Goal: Information Seeking & Learning: Learn about a topic

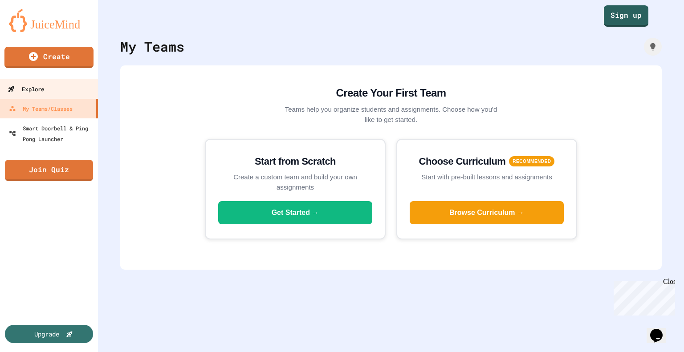
click at [49, 91] on link "Explore" at bounding box center [49, 89] width 101 height 20
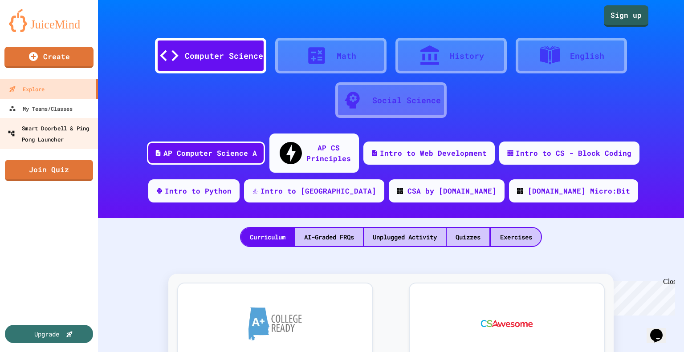
click at [69, 122] on link "Smart Doorbell & Ping Pong Launcher" at bounding box center [49, 133] width 101 height 31
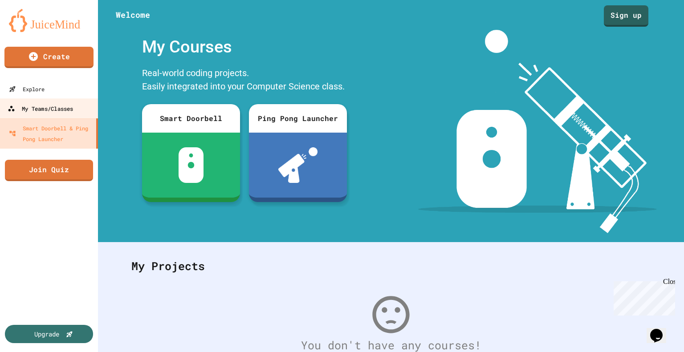
click at [64, 111] on div "My Teams/Classes" at bounding box center [40, 108] width 65 height 11
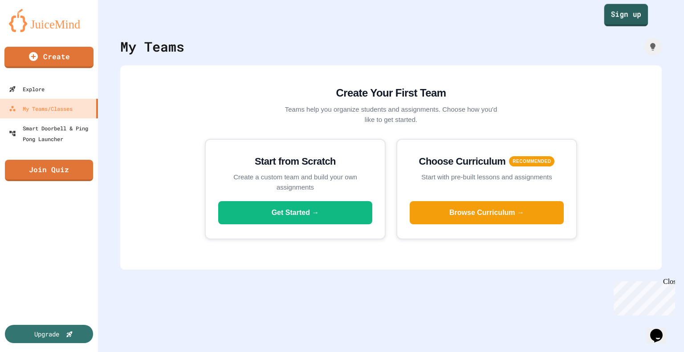
click at [625, 14] on link "Sign up" at bounding box center [627, 15] width 44 height 22
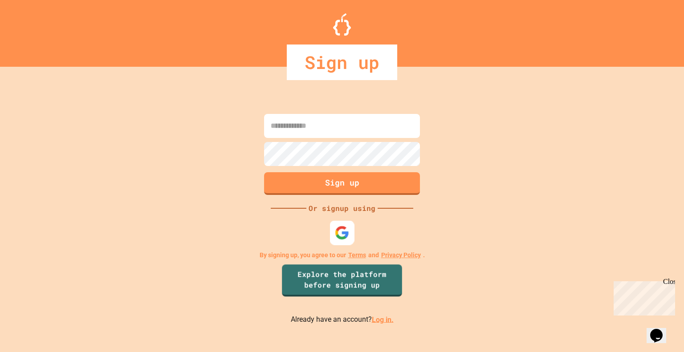
click at [337, 232] on img at bounding box center [342, 232] width 15 height 15
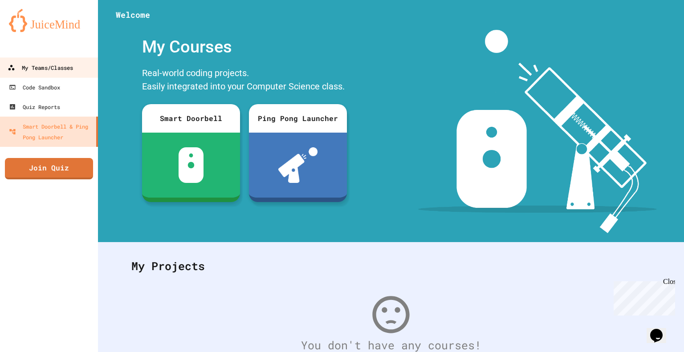
click at [65, 65] on div "My Teams/Classes" at bounding box center [40, 67] width 65 height 11
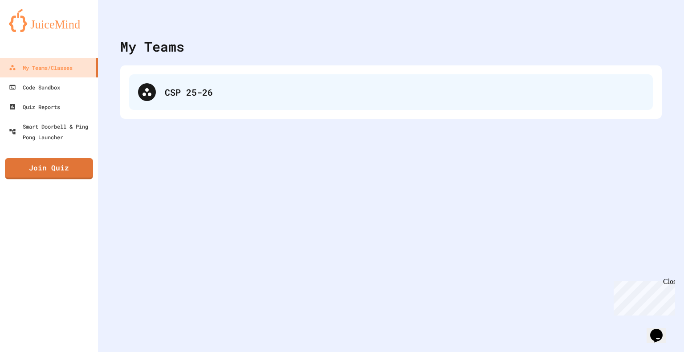
click at [233, 89] on div "CSP 25-26" at bounding box center [404, 92] width 479 height 13
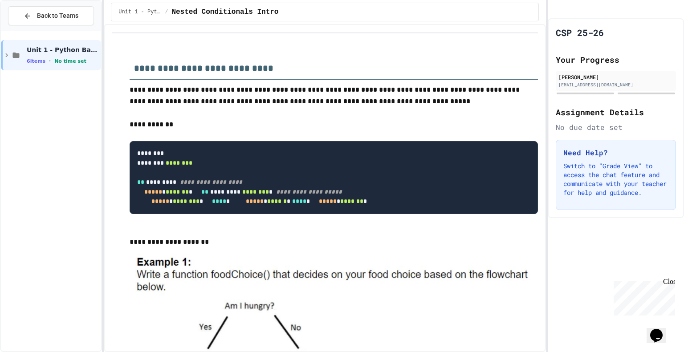
click at [168, 64] on h3 "**********" at bounding box center [334, 65] width 409 height 29
click at [167, 64] on h3 "**********" at bounding box center [334, 65] width 409 height 29
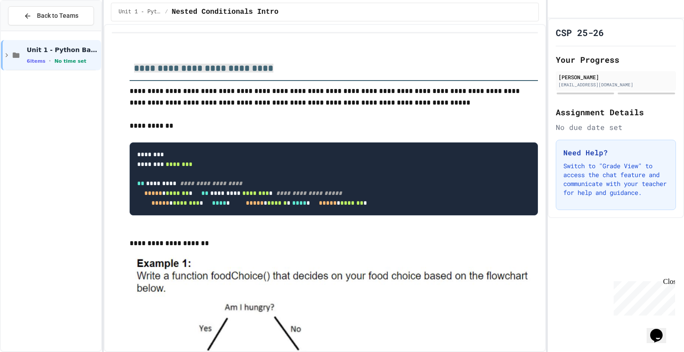
click at [182, 72] on span "**********" at bounding box center [203, 68] width 139 height 9
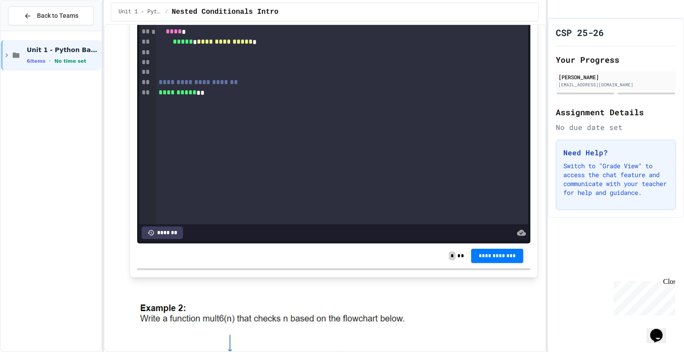
scroll to position [624, 0]
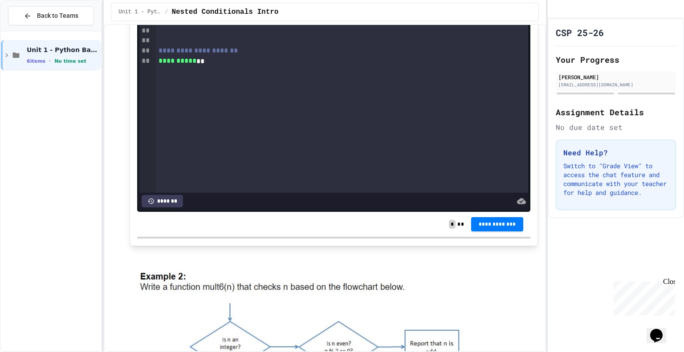
click at [90, 294] on div "Unit 1 - Python Basics 6 items • No time set" at bounding box center [51, 192] width 100 height 314
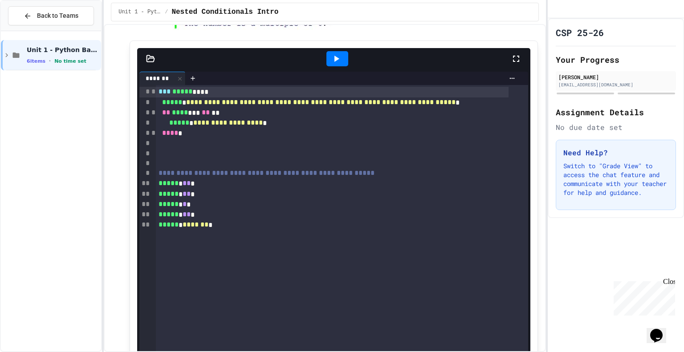
scroll to position [1155, 0]
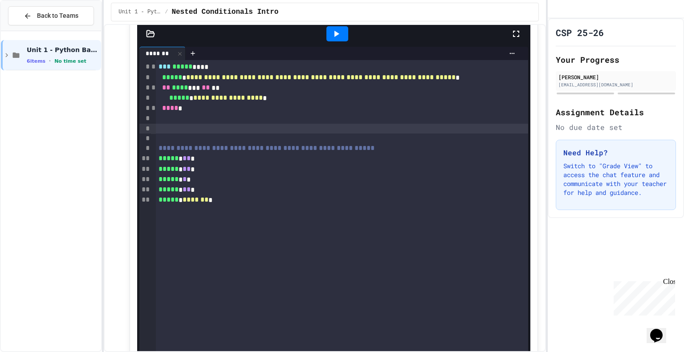
click at [255, 134] on div at bounding box center [342, 129] width 373 height 10
click at [243, 123] on div at bounding box center [332, 119] width 353 height 10
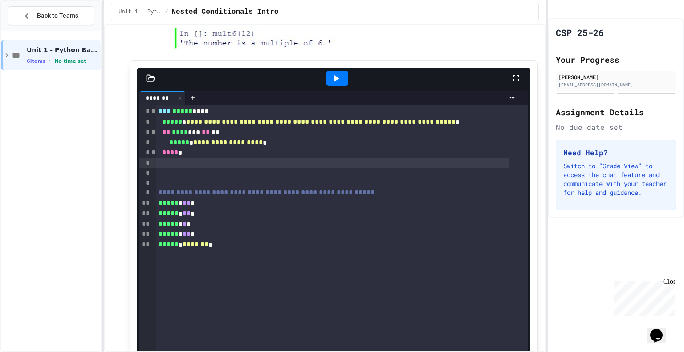
scroll to position [977, 0]
